Goal: Find specific page/section: Find specific page/section

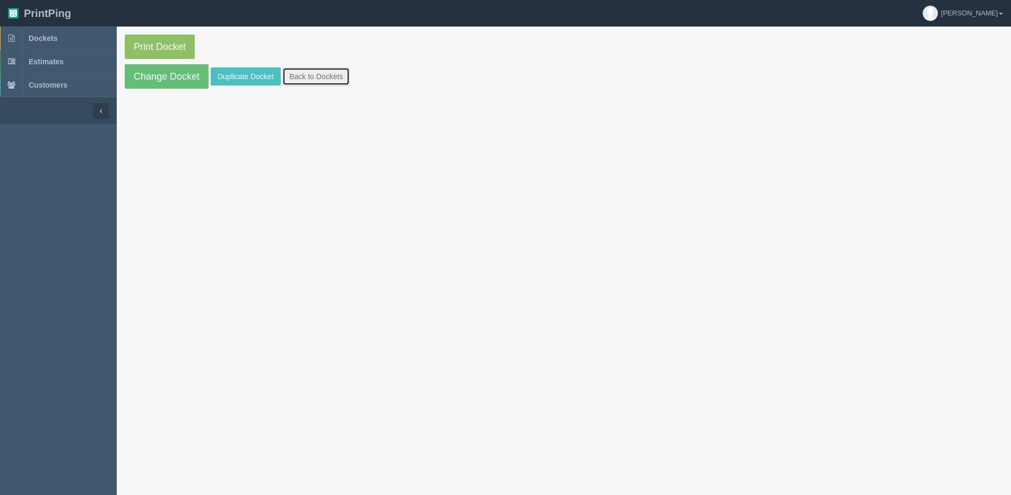
click at [320, 76] on link "Back to Dockets" at bounding box center [315, 76] width 67 height 18
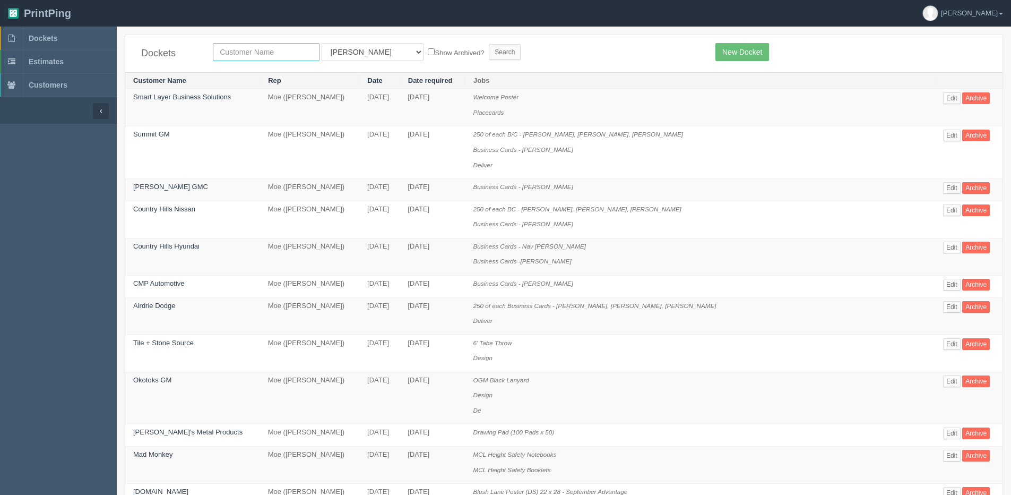
click at [239, 57] on input "text" at bounding box center [266, 52] width 107 height 18
type input "alberta pur air"
click at [489, 44] on input "Search" at bounding box center [505, 52] width 32 height 16
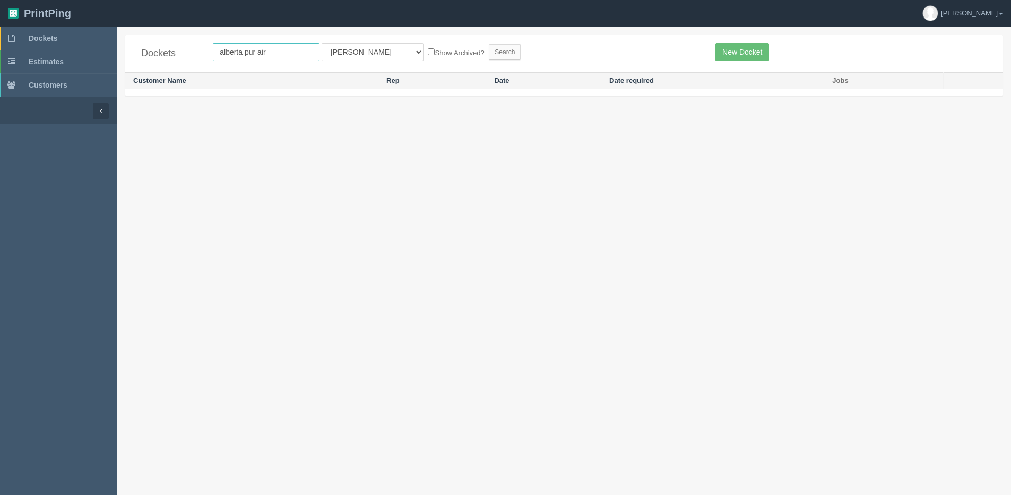
drag, startPoint x: 251, startPoint y: 51, endPoint x: 256, endPoint y: 49, distance: 5.7
click at [254, 51] on input "alberta pur air" at bounding box center [266, 52] width 107 height 18
click at [256, 49] on input "alberta pur air" at bounding box center [266, 52] width 107 height 18
type input "alberta pure air"
click at [489, 44] on input "Search" at bounding box center [505, 52] width 32 height 16
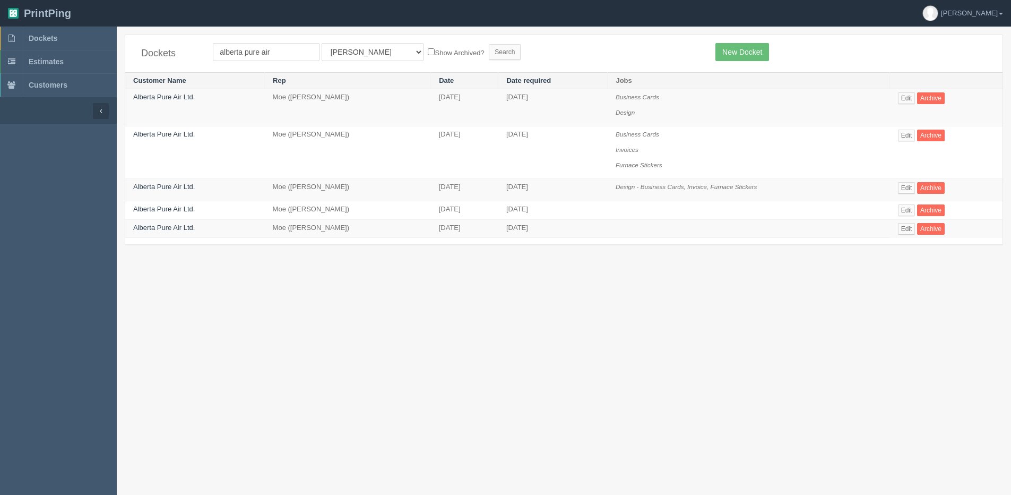
click at [909, 91] on td "Edit Archive" at bounding box center [946, 107] width 112 height 37
click at [914, 94] on link "Edit" at bounding box center [907, 98] width 18 height 12
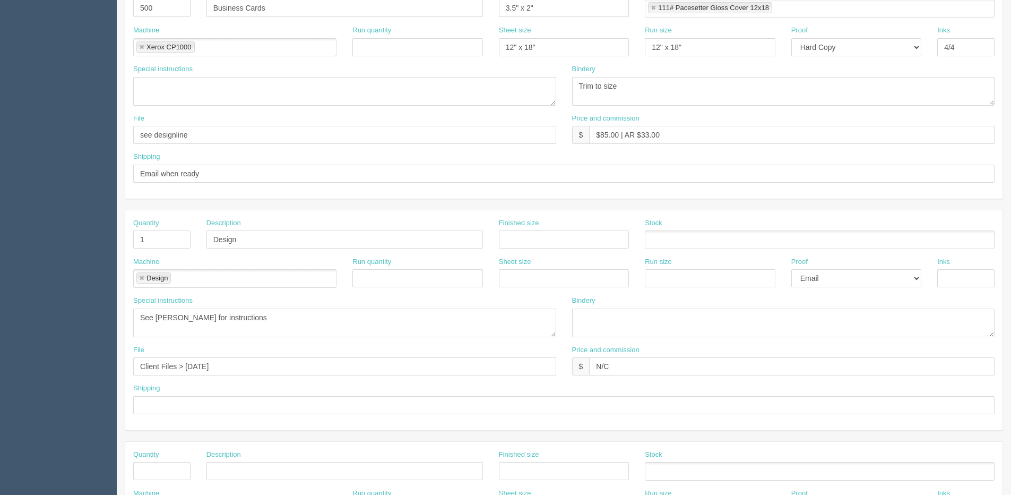
scroll to position [53, 0]
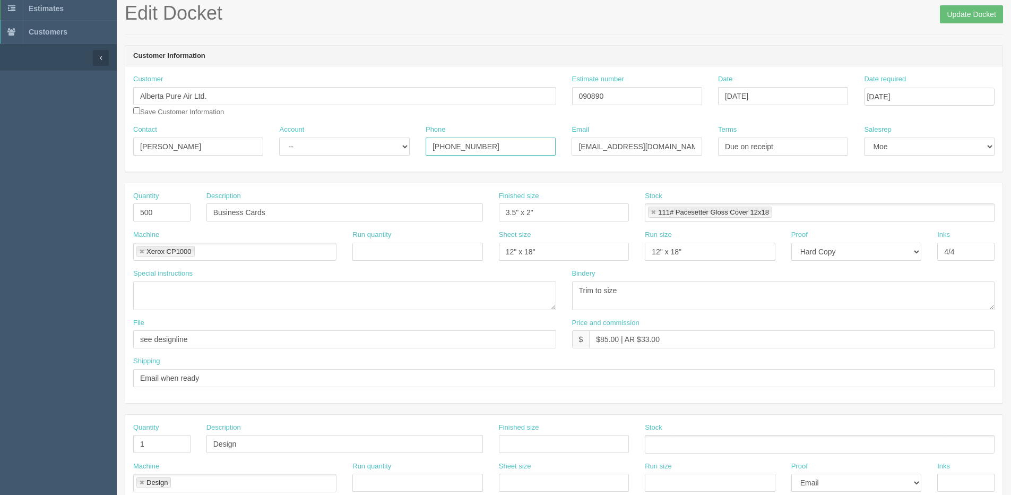
drag, startPoint x: 500, startPoint y: 151, endPoint x: 428, endPoint y: 167, distance: 74.5
click at [383, 151] on div "Contact [PERSON_NAME] Account -- Existing Client Allrush Client Rep Client Phon…" at bounding box center [563, 144] width 877 height 39
